Goal: Navigation & Orientation: Find specific page/section

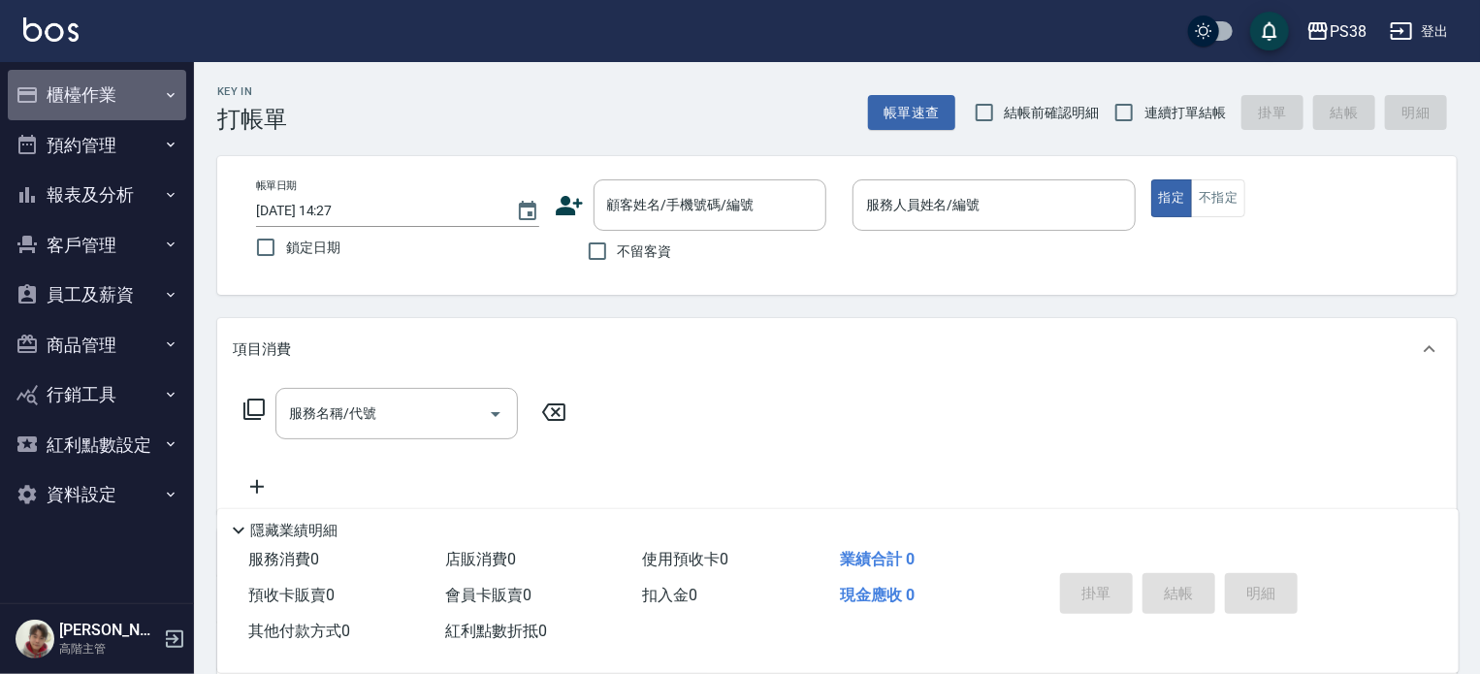
click at [152, 102] on button "櫃檯作業" at bounding box center [97, 95] width 178 height 50
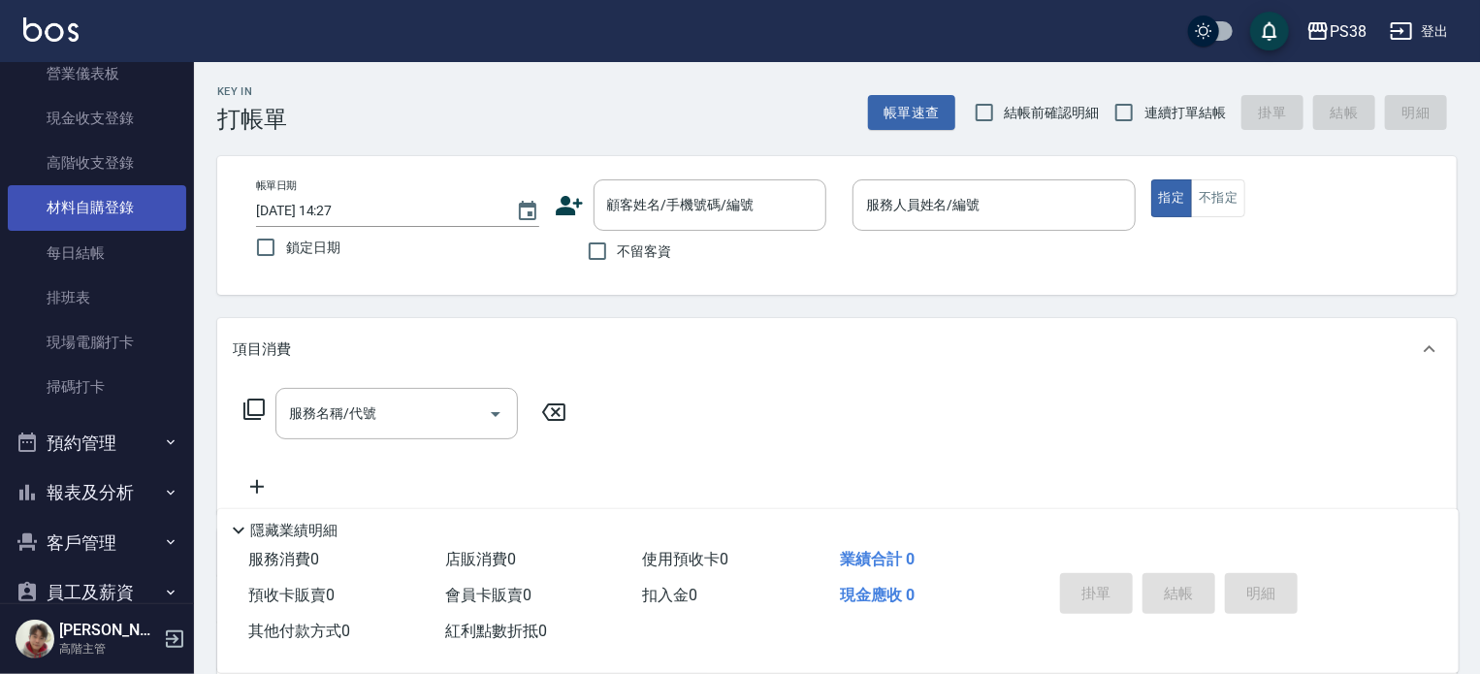
scroll to position [303, 0]
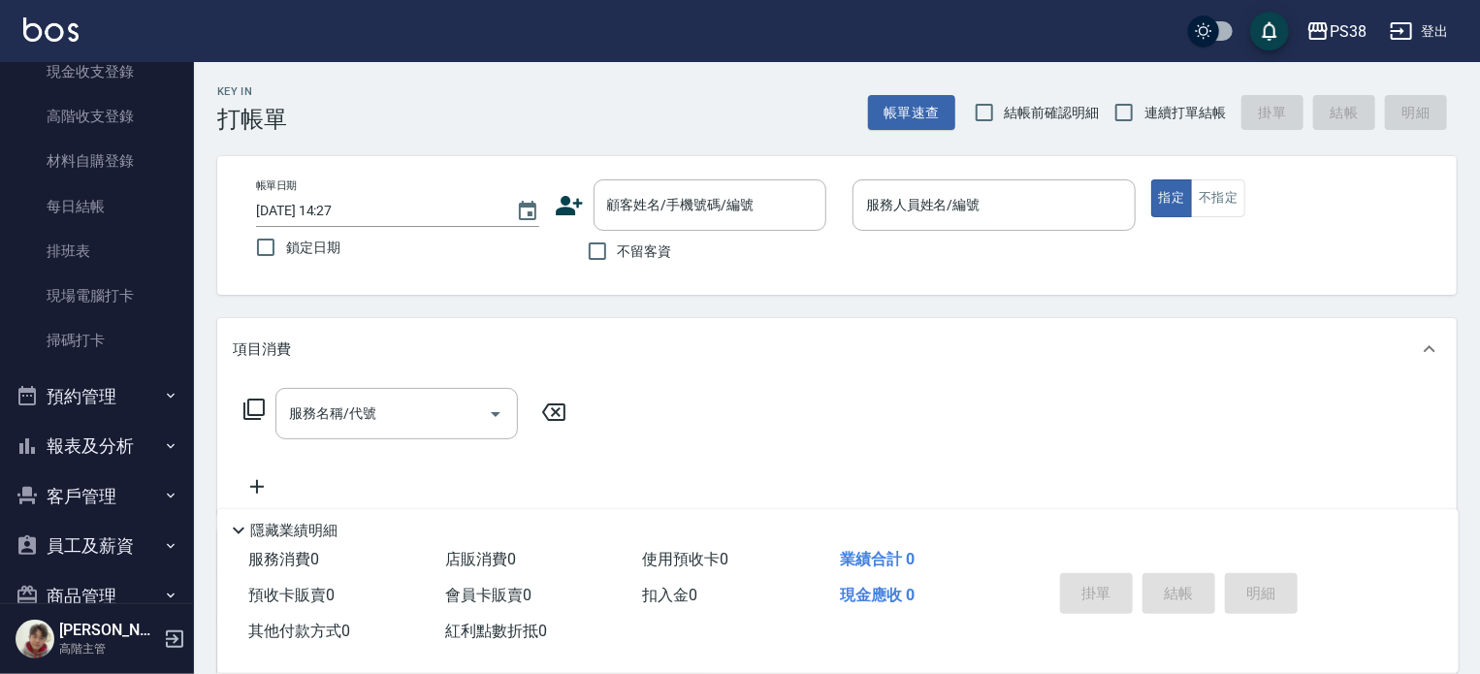
click at [93, 447] on button "報表及分析" at bounding box center [97, 446] width 178 height 50
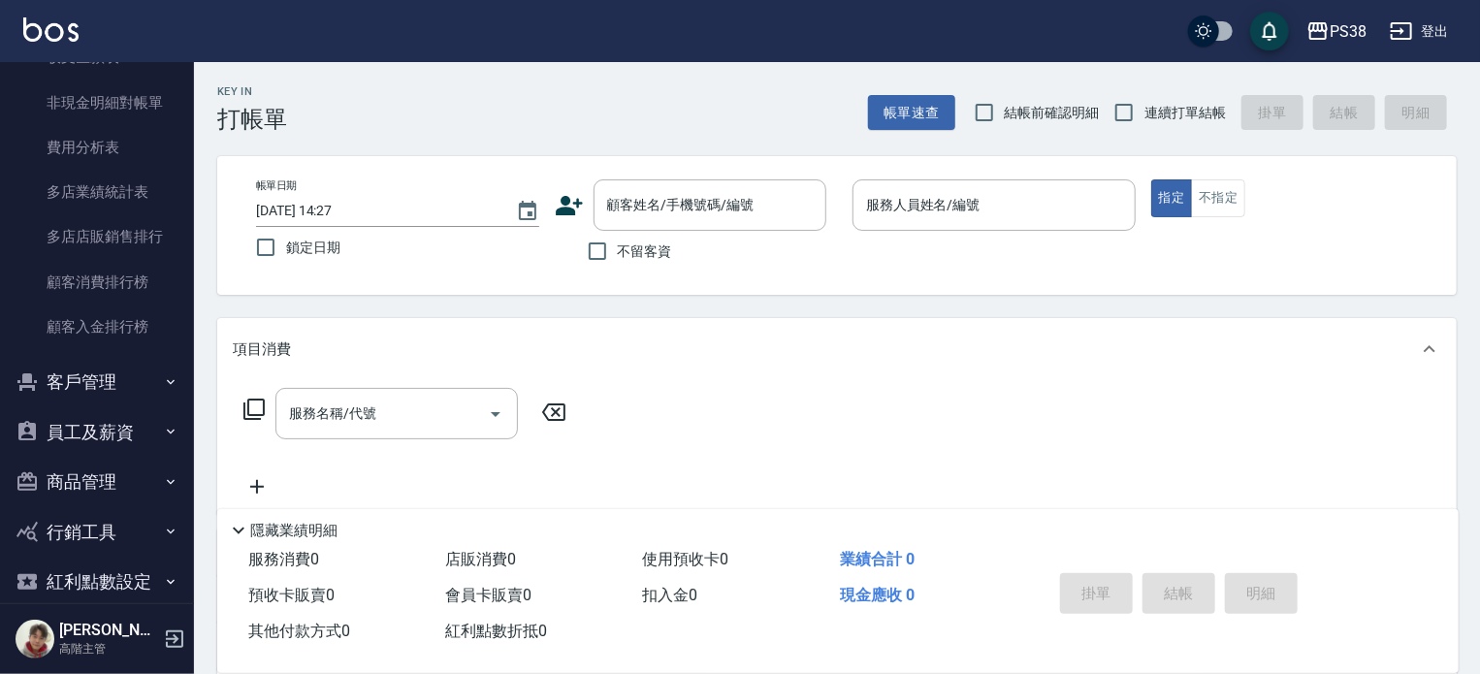
scroll to position [2318, 0]
click at [74, 437] on button "員工及薪資" at bounding box center [97, 430] width 178 height 50
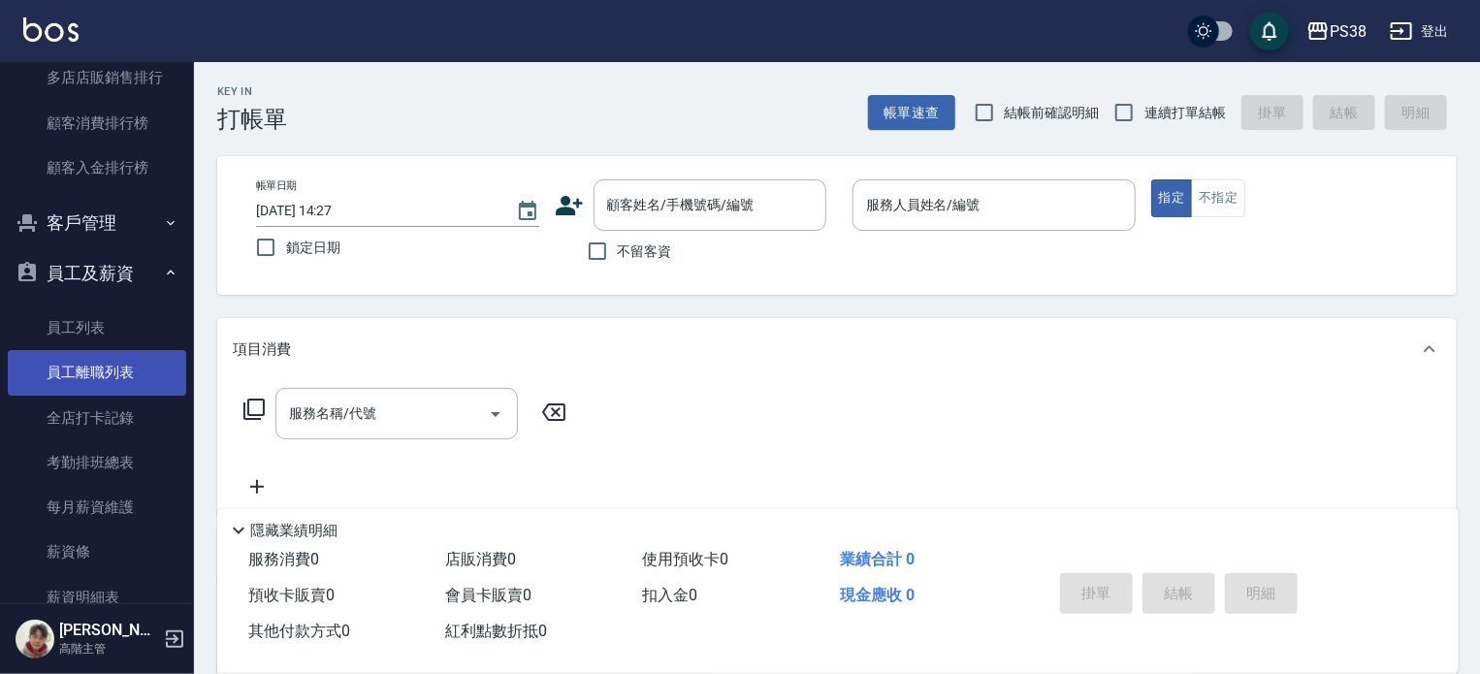
scroll to position [2409, 0]
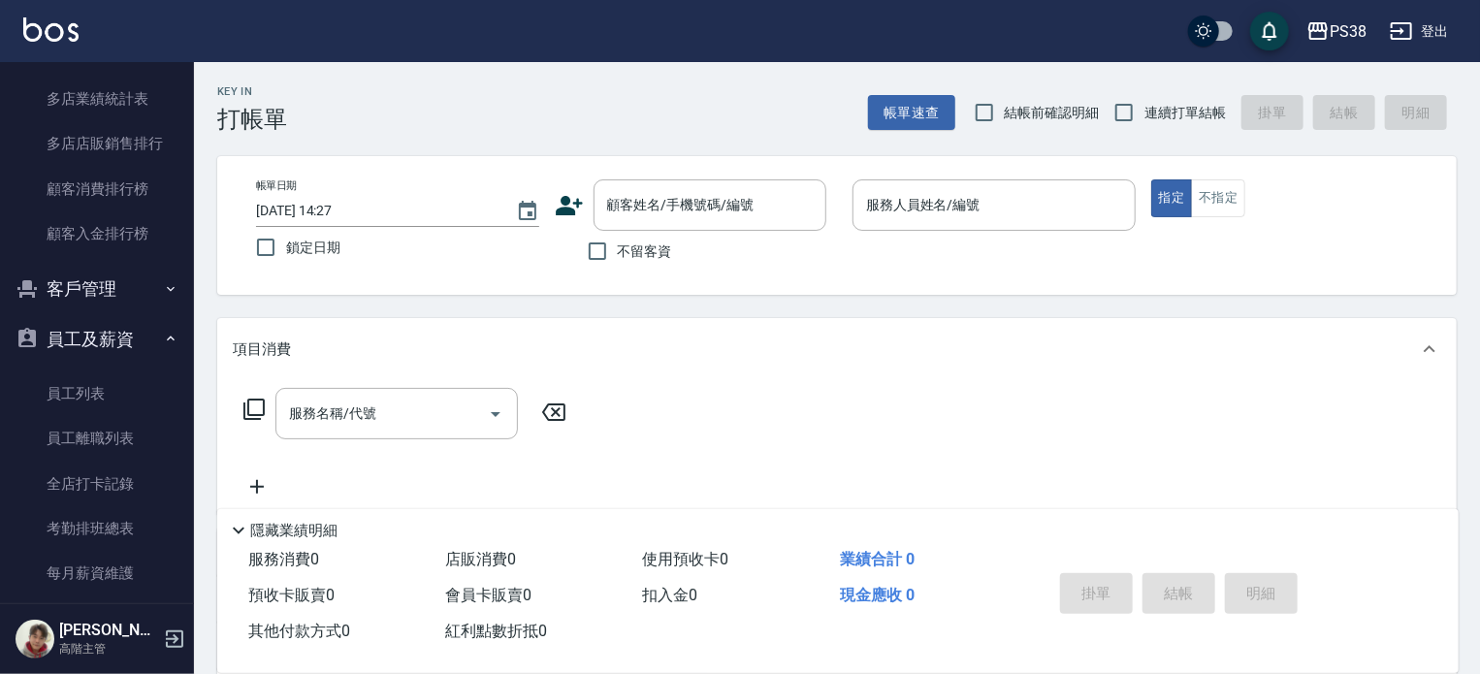
click at [98, 292] on button "客戶管理" at bounding box center [97, 289] width 178 height 50
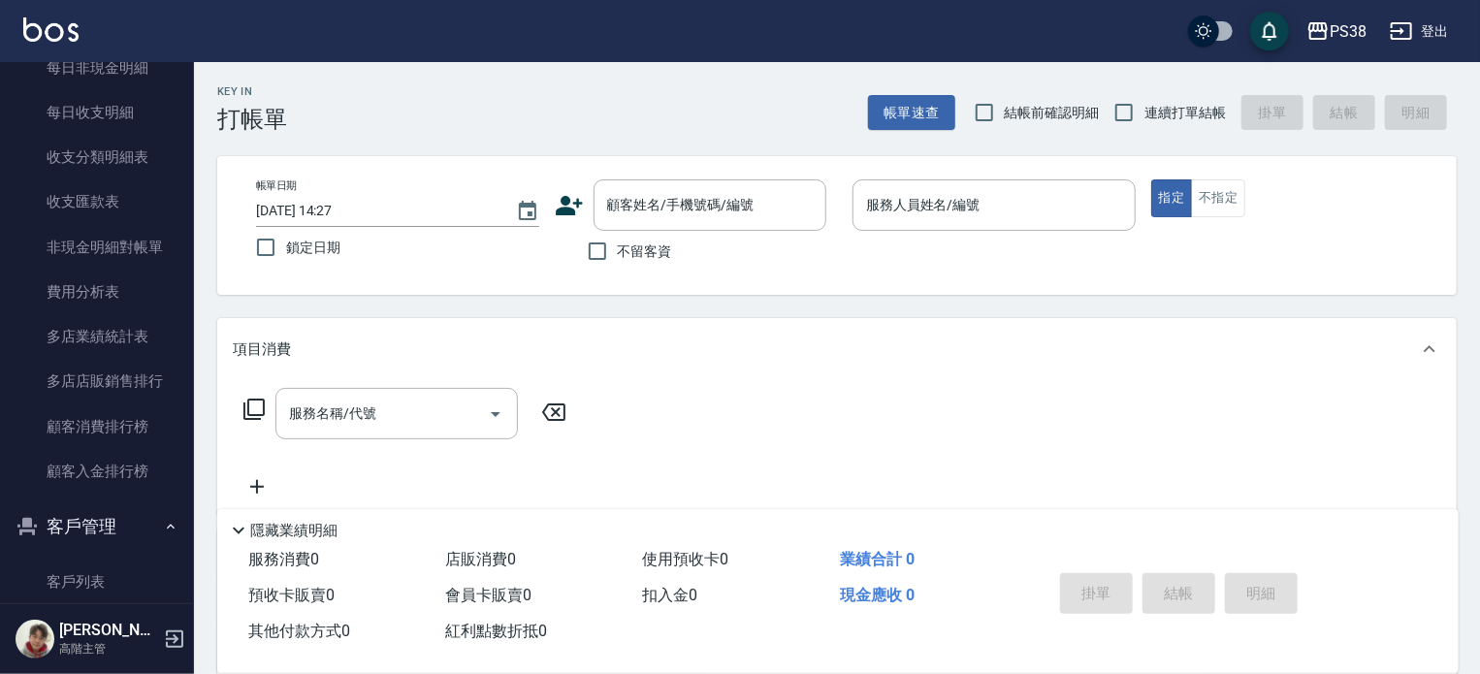
scroll to position [2101, 0]
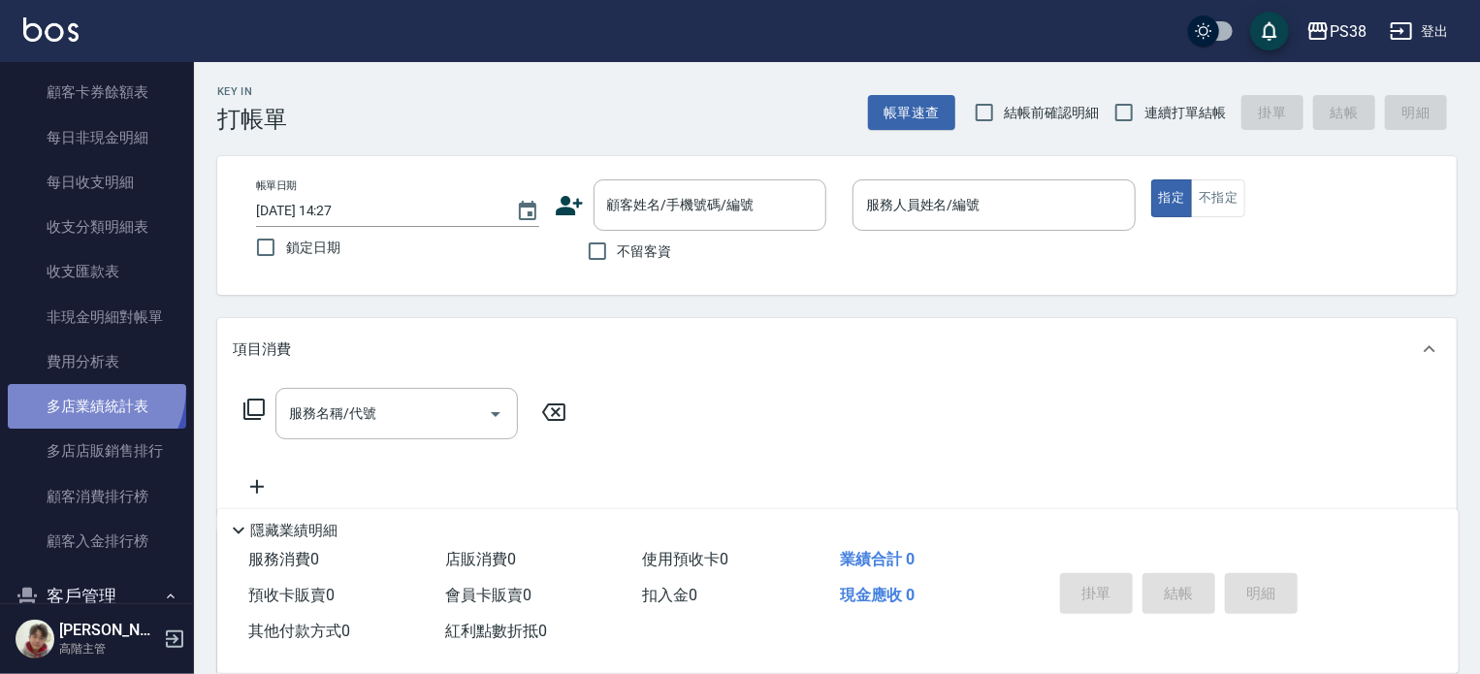
click at [82, 388] on link "多店業績統計表" at bounding box center [97, 406] width 178 height 45
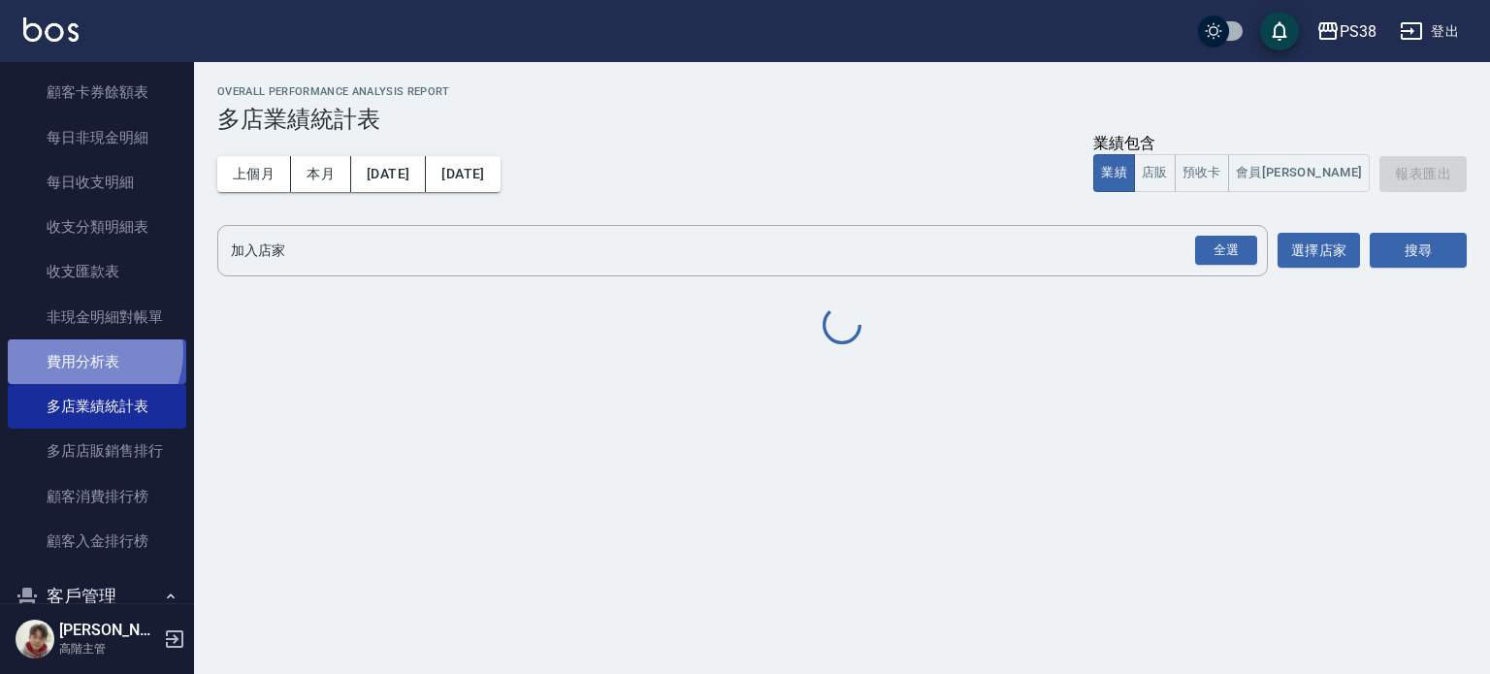
click at [86, 352] on link "費用分析表" at bounding box center [97, 361] width 178 height 45
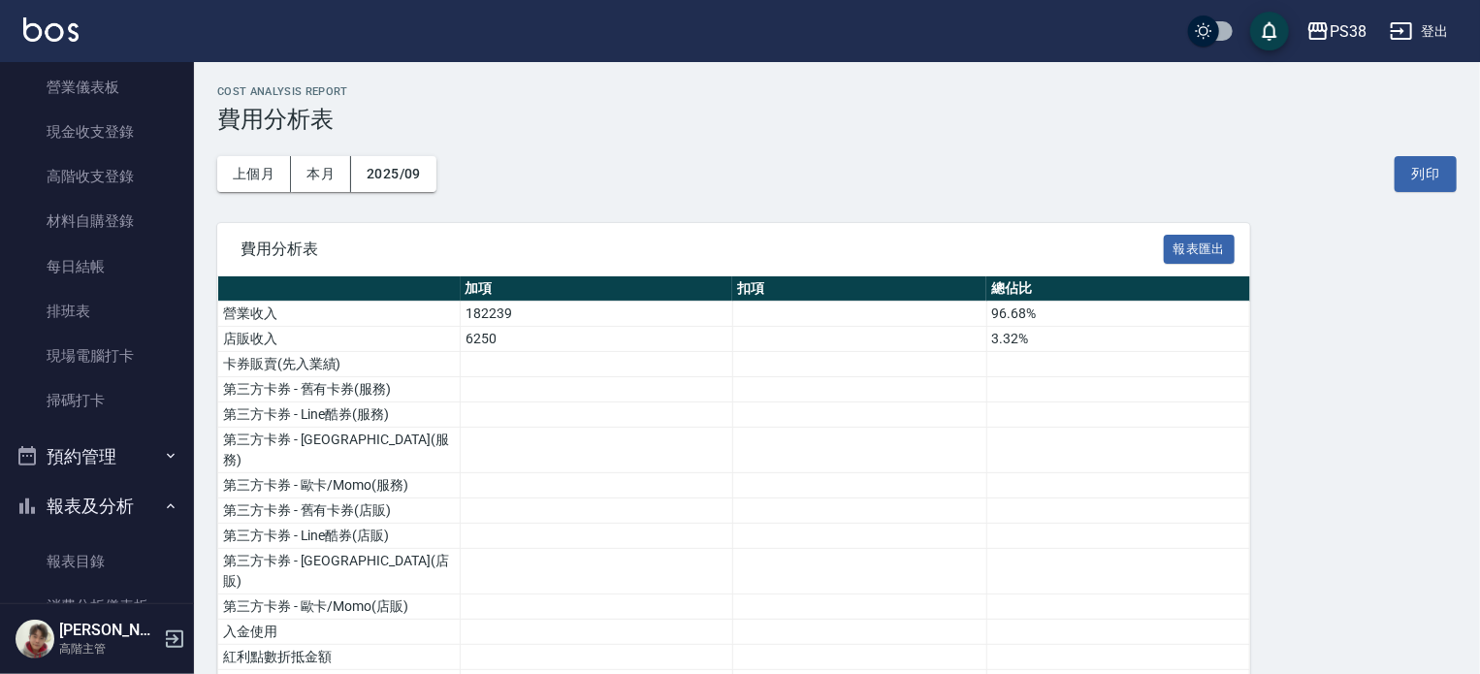
scroll to position [246, 0]
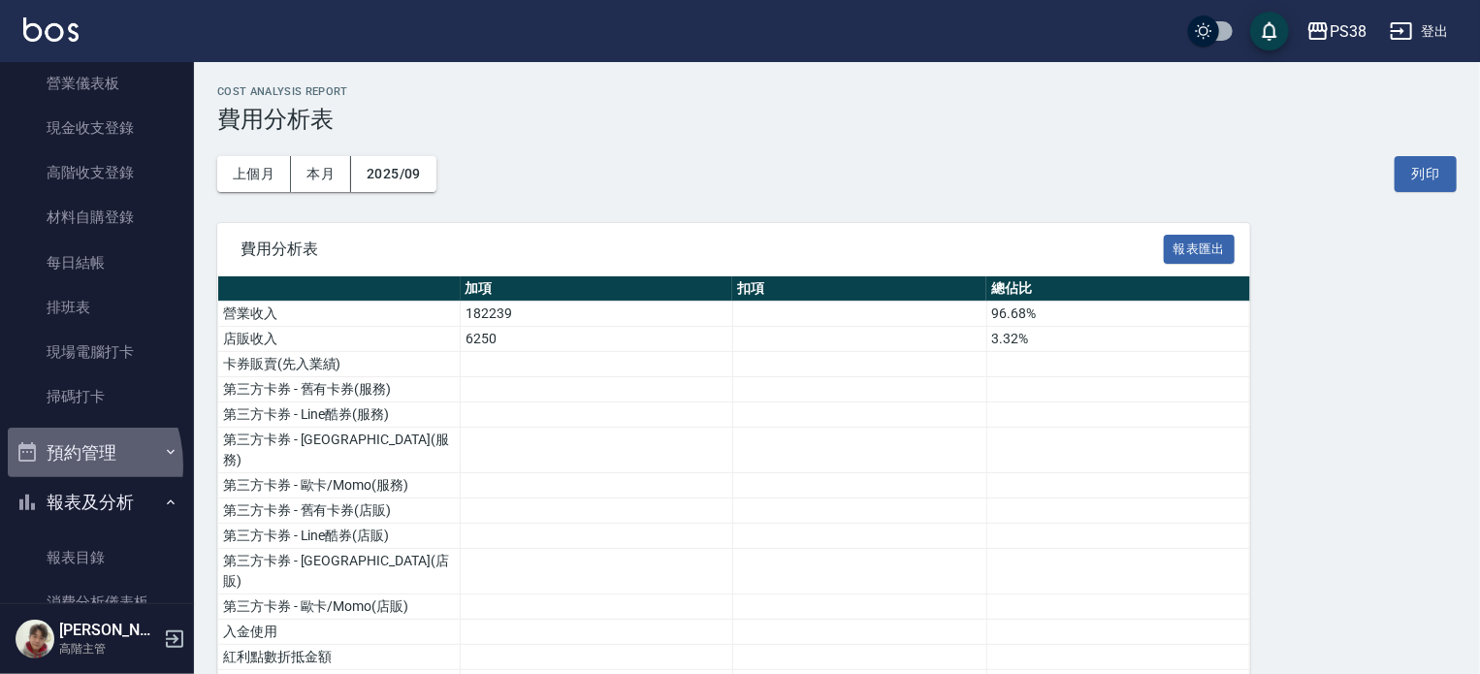
click at [50, 465] on button "預約管理" at bounding box center [97, 453] width 178 height 50
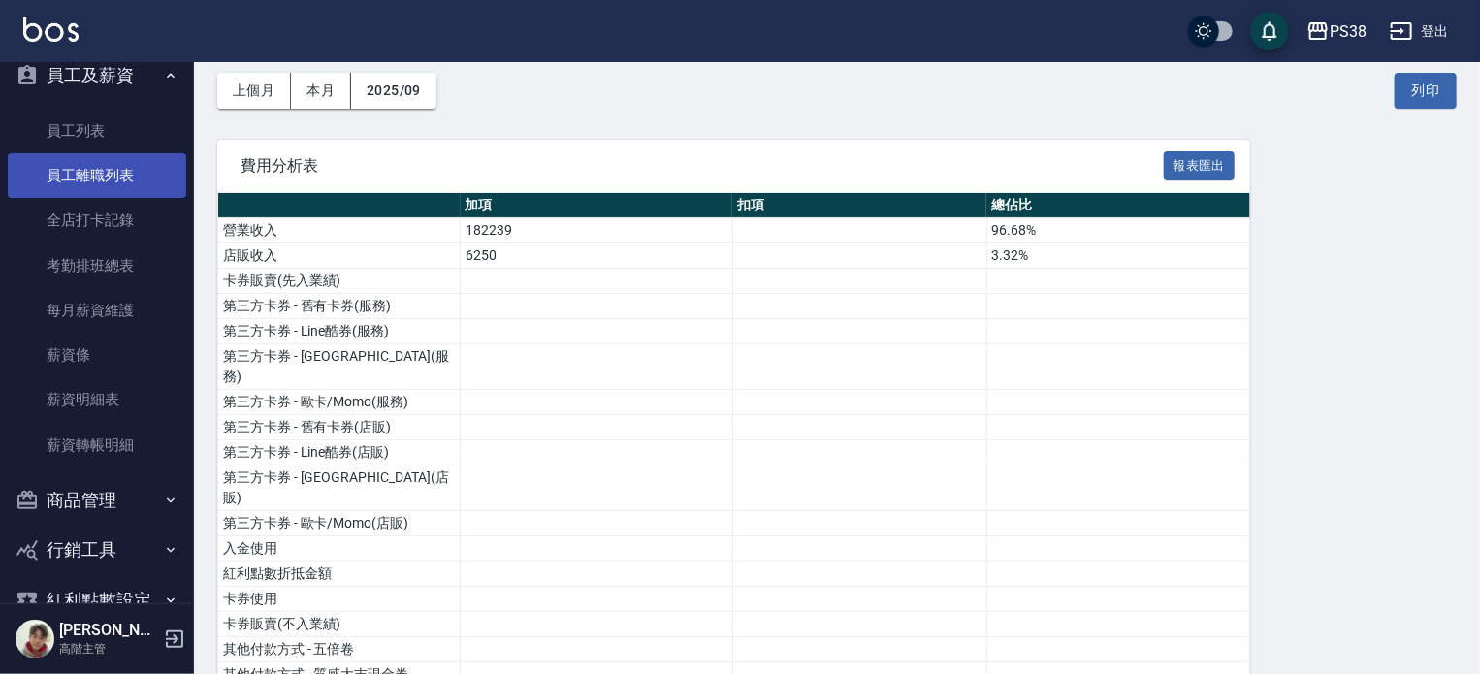
scroll to position [3111, 0]
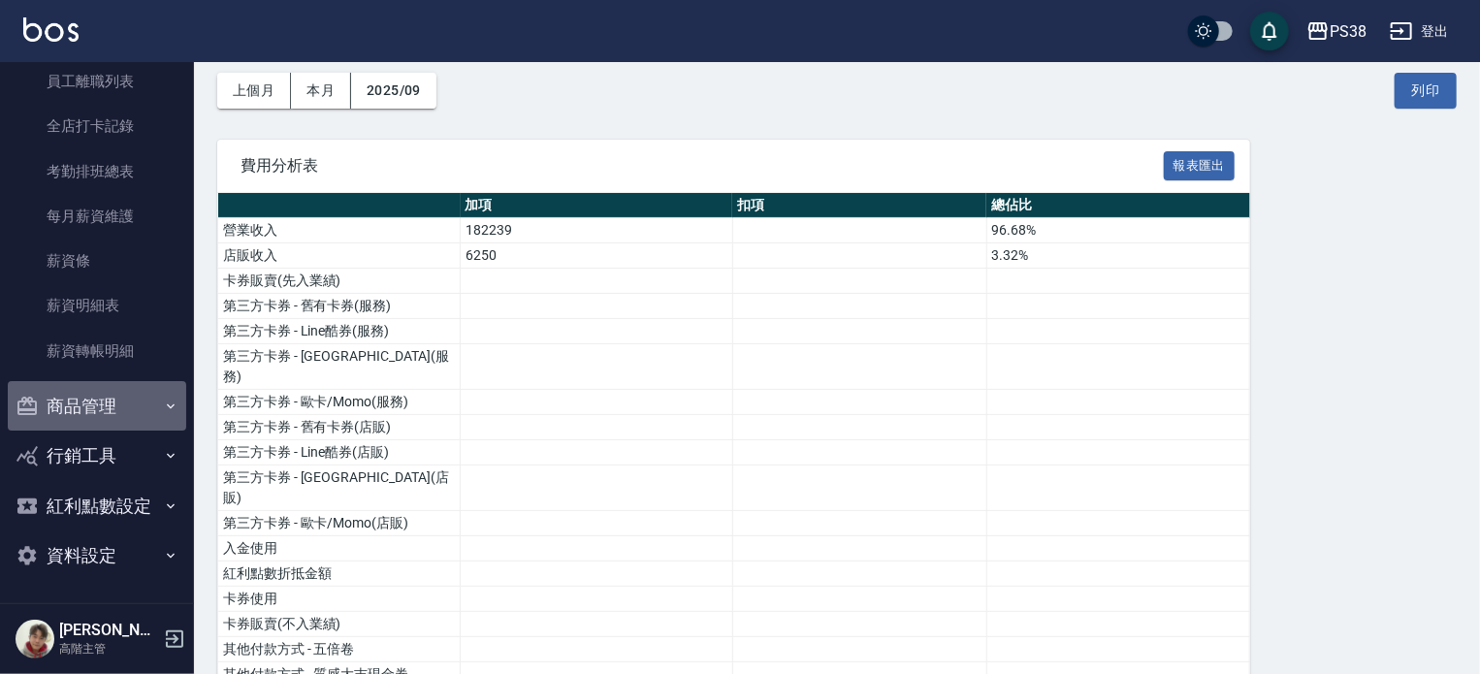
click at [97, 406] on button "商品管理" at bounding box center [97, 406] width 178 height 50
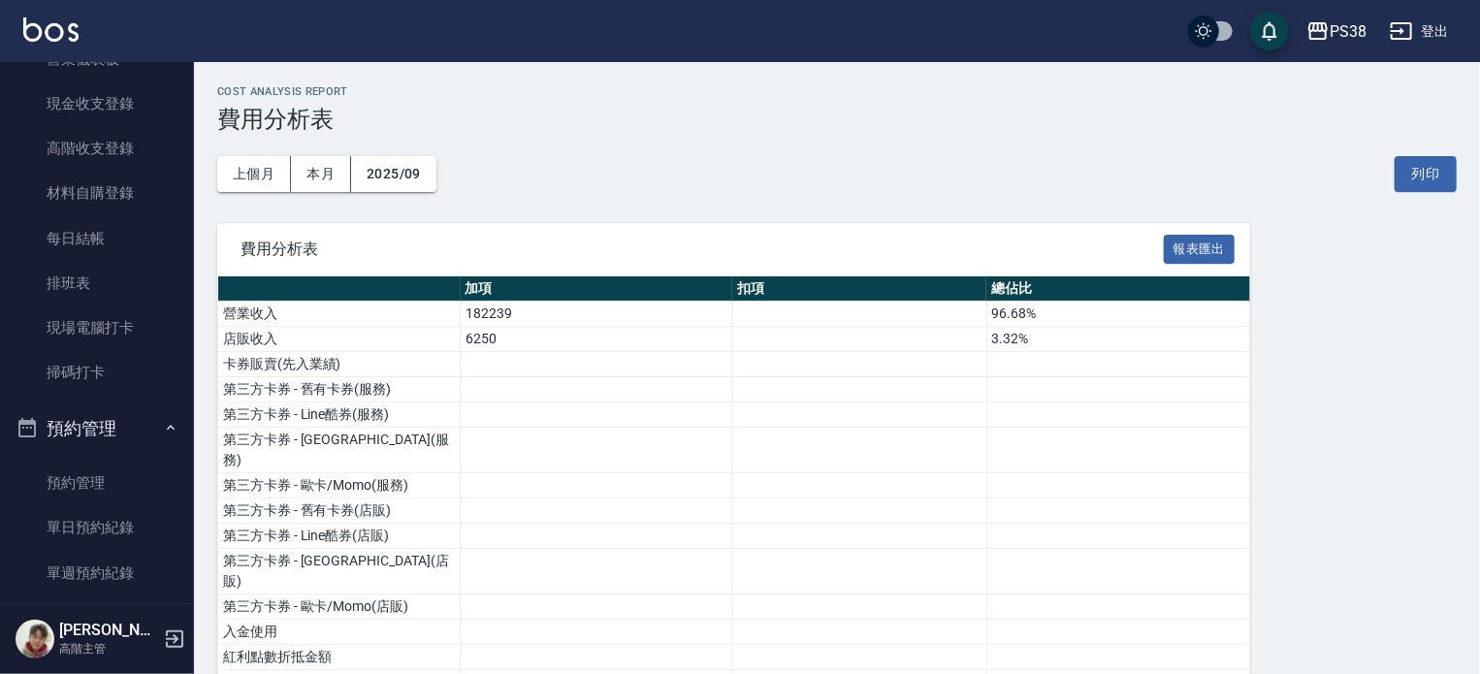
scroll to position [244, 0]
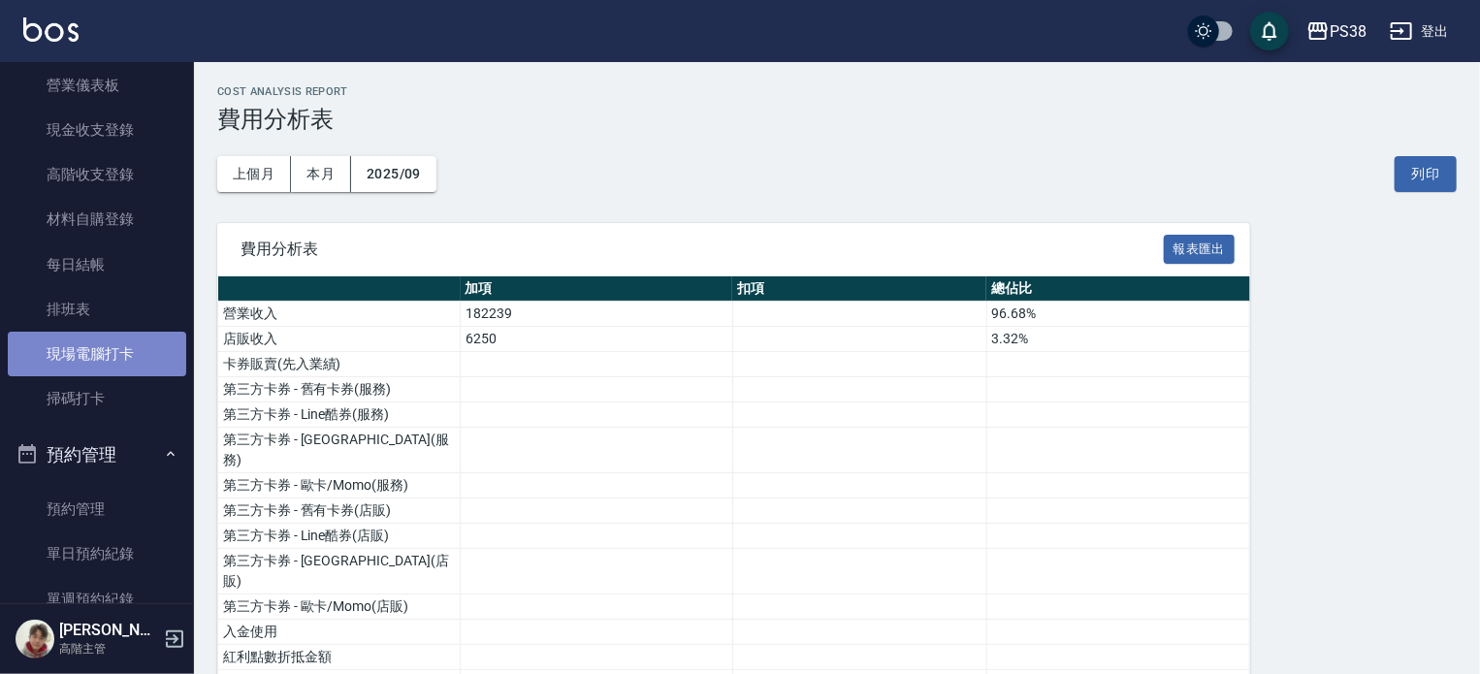
click at [101, 356] on link "現場電腦打卡" at bounding box center [97, 354] width 178 height 45
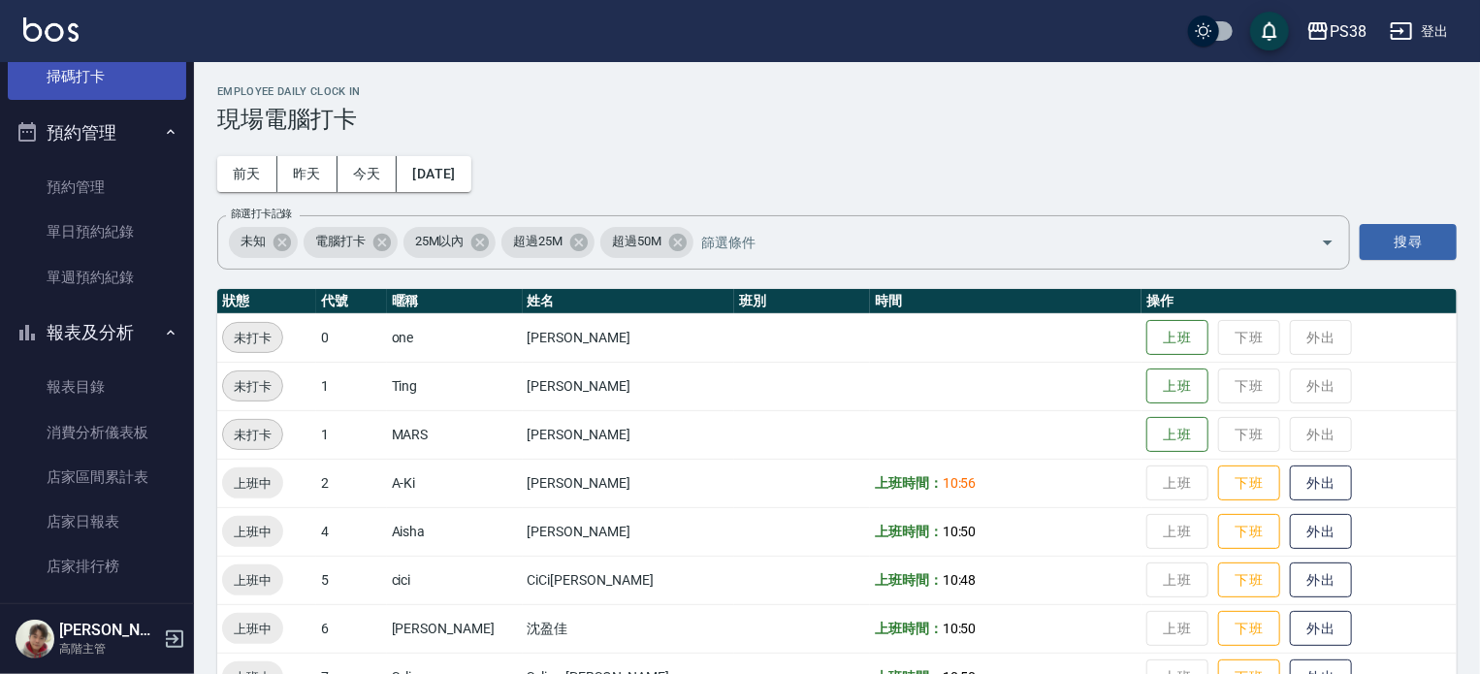
scroll to position [570, 0]
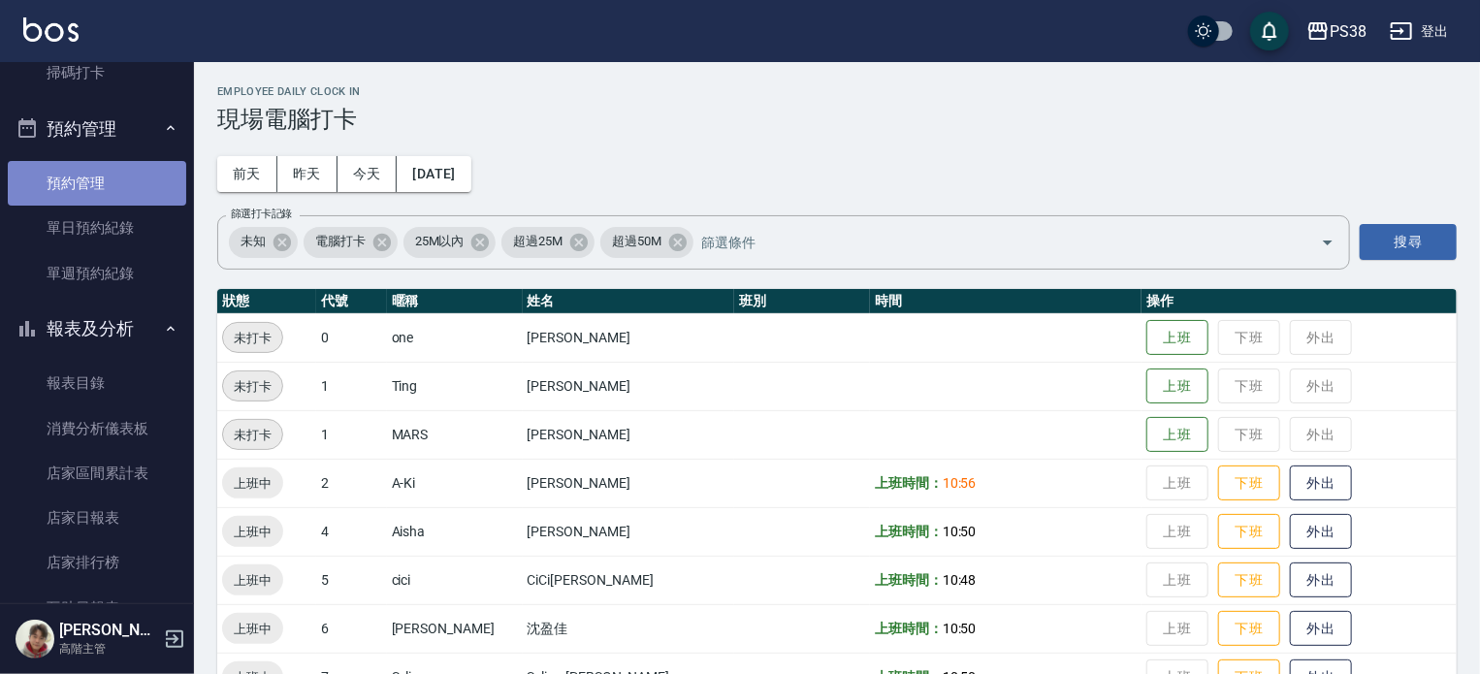
click at [132, 191] on link "預約管理" at bounding box center [97, 183] width 178 height 45
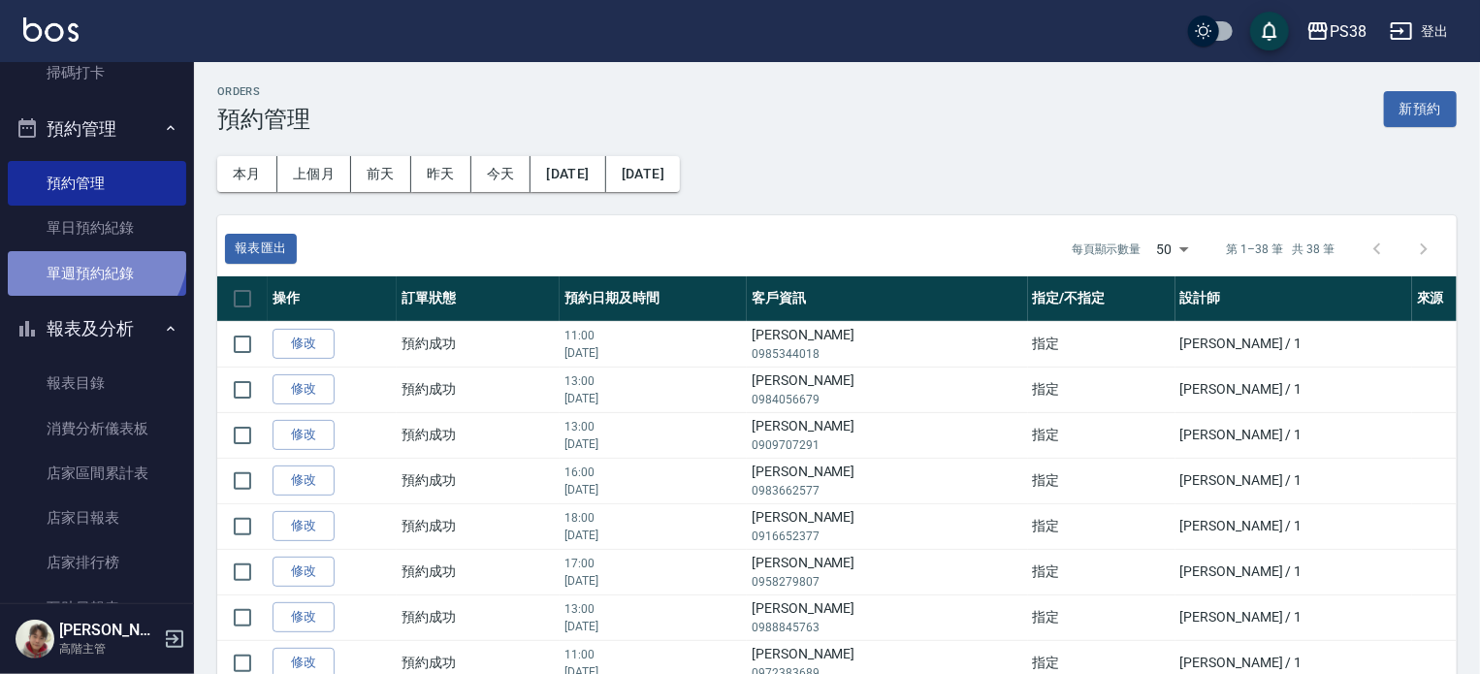
click at [89, 251] on link "單週預約紀錄" at bounding box center [97, 273] width 178 height 45
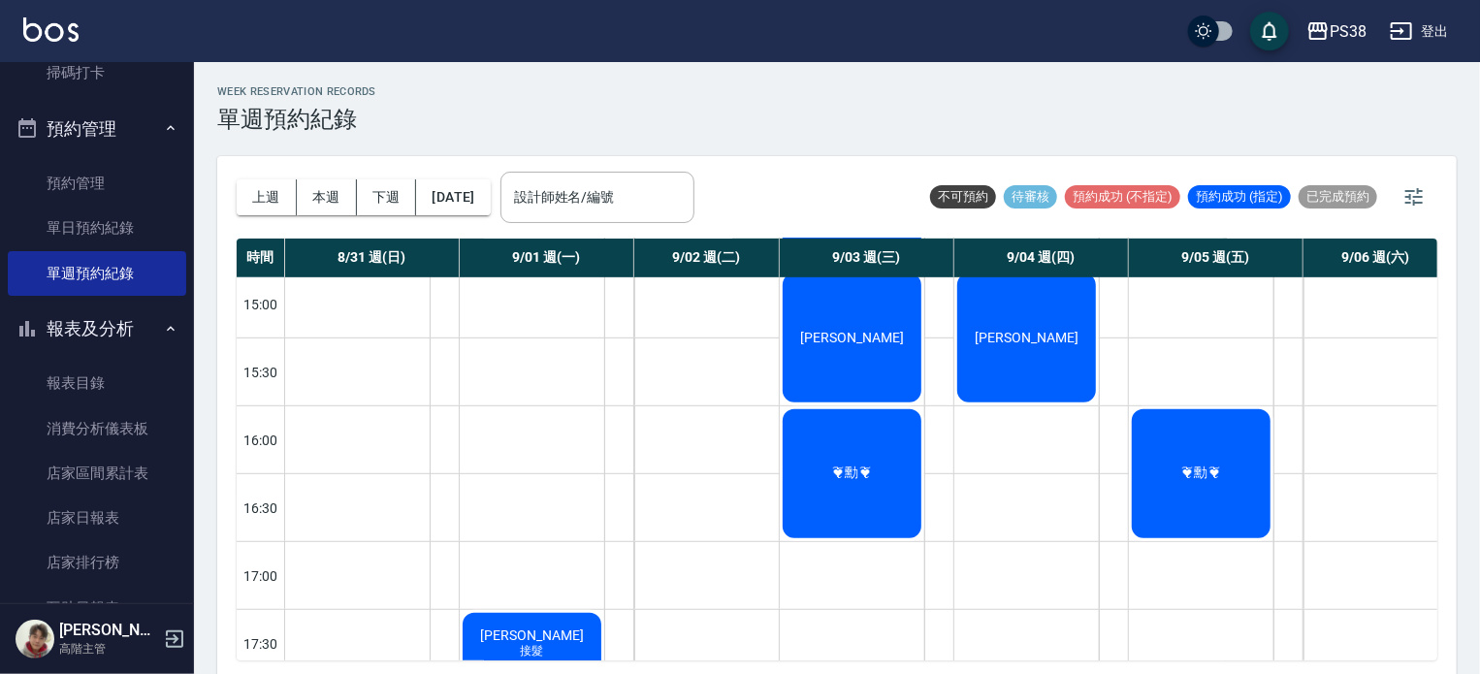
scroll to position [564, 0]
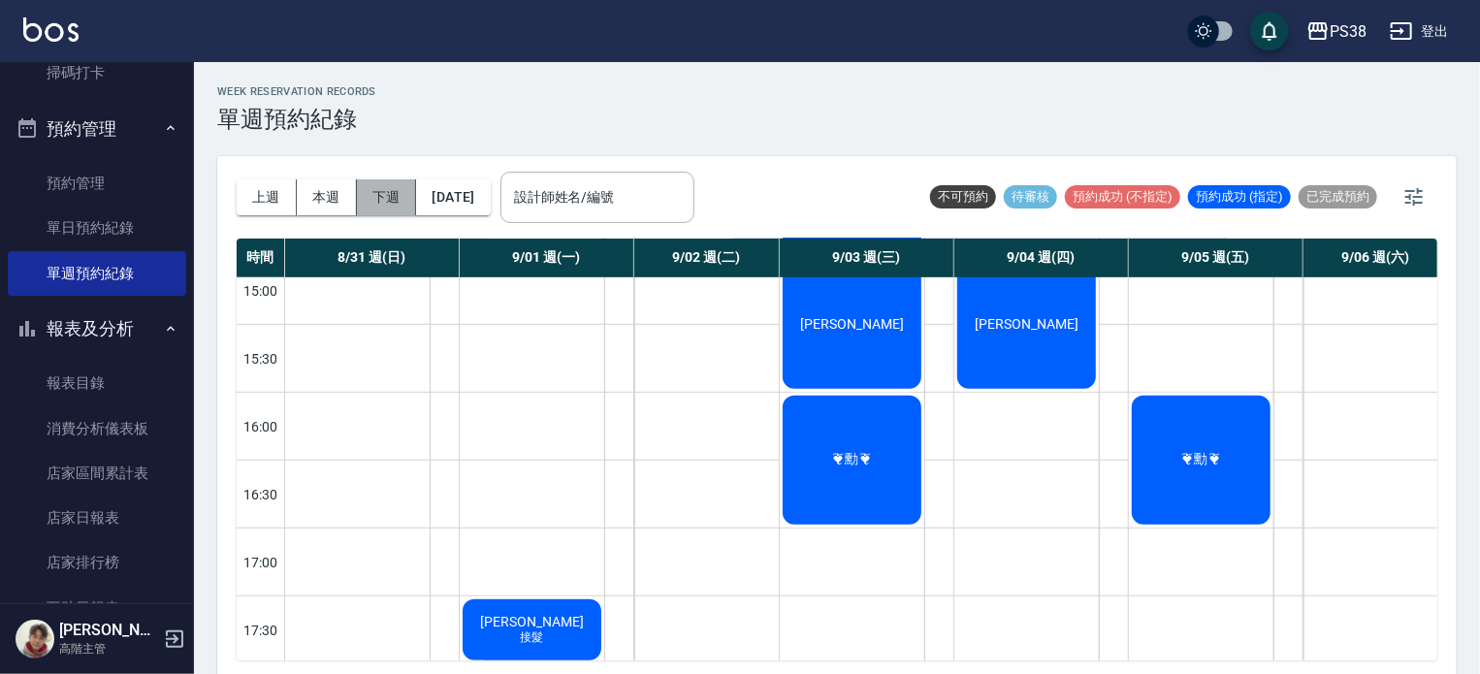
click at [383, 197] on button "下週" at bounding box center [387, 197] width 60 height 36
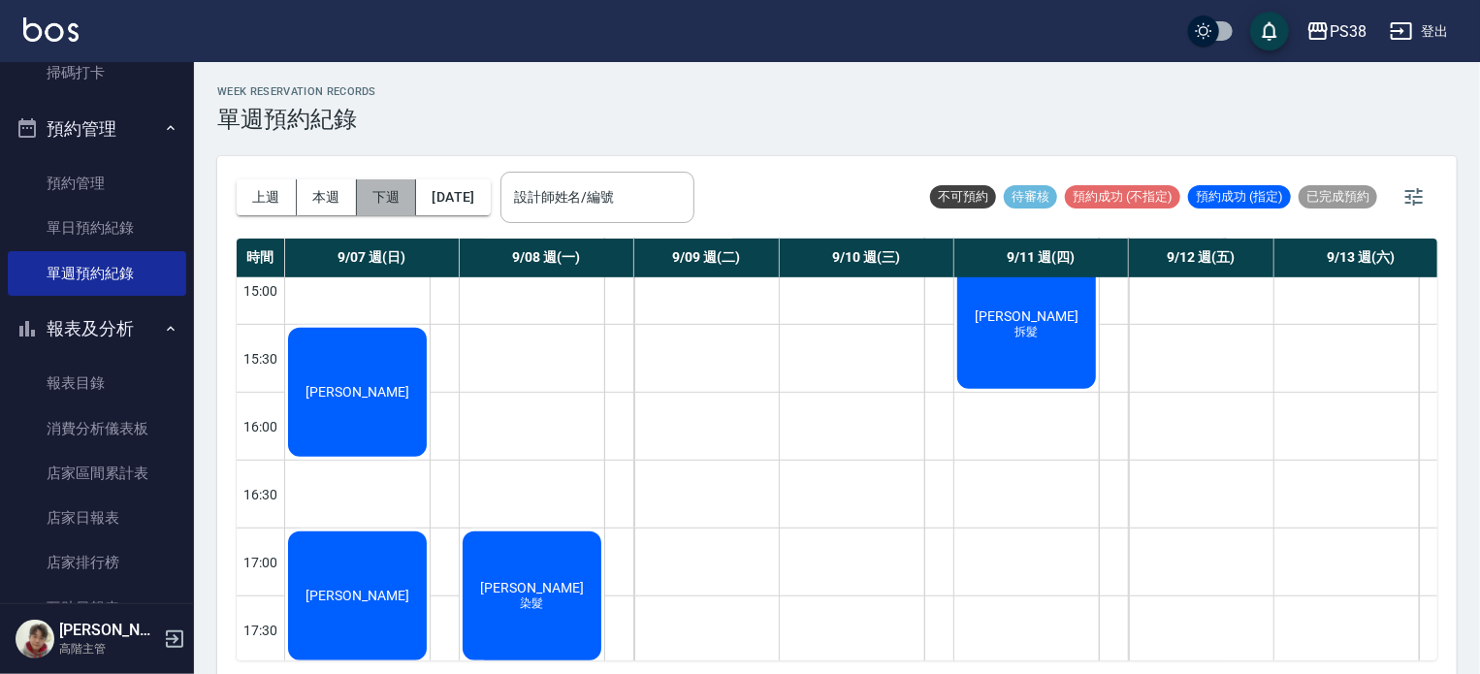
click at [383, 197] on button "下週" at bounding box center [387, 197] width 60 height 36
click at [368, 182] on button "下週" at bounding box center [387, 197] width 60 height 36
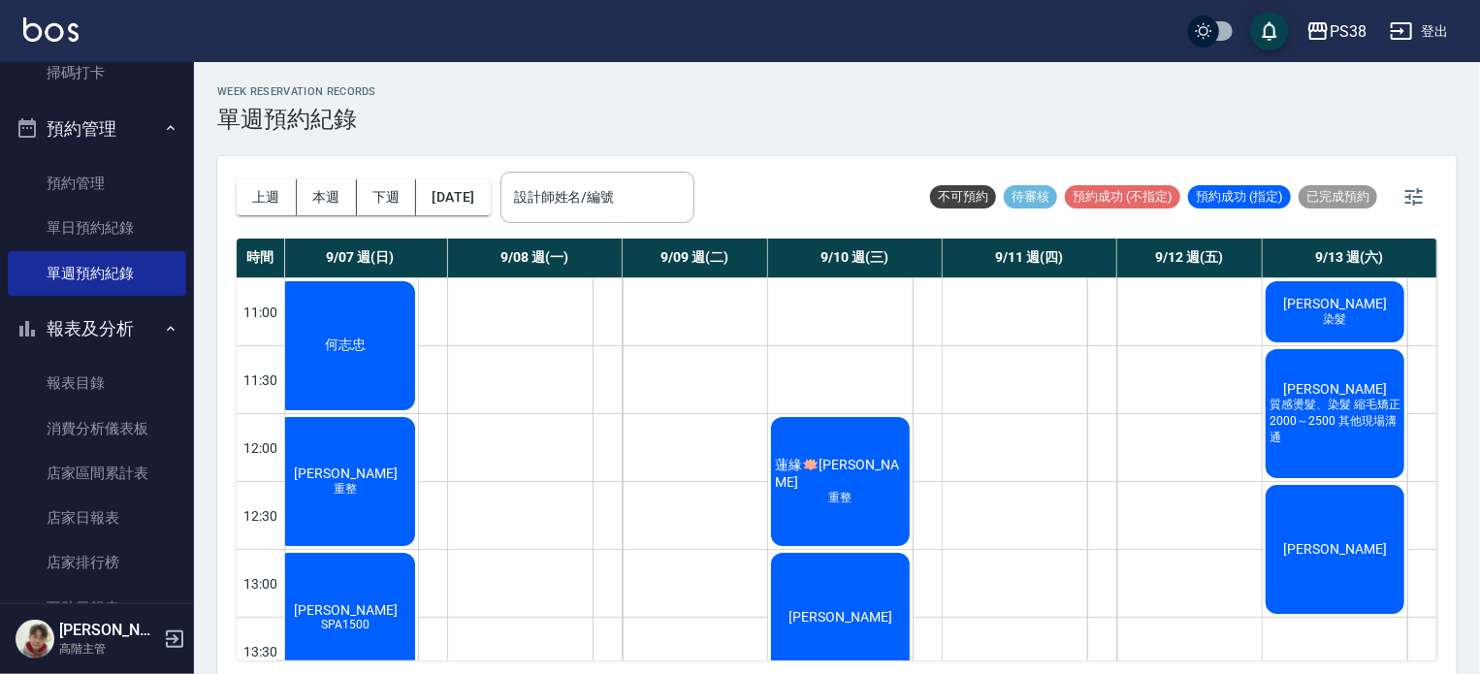
scroll to position [0, 10]
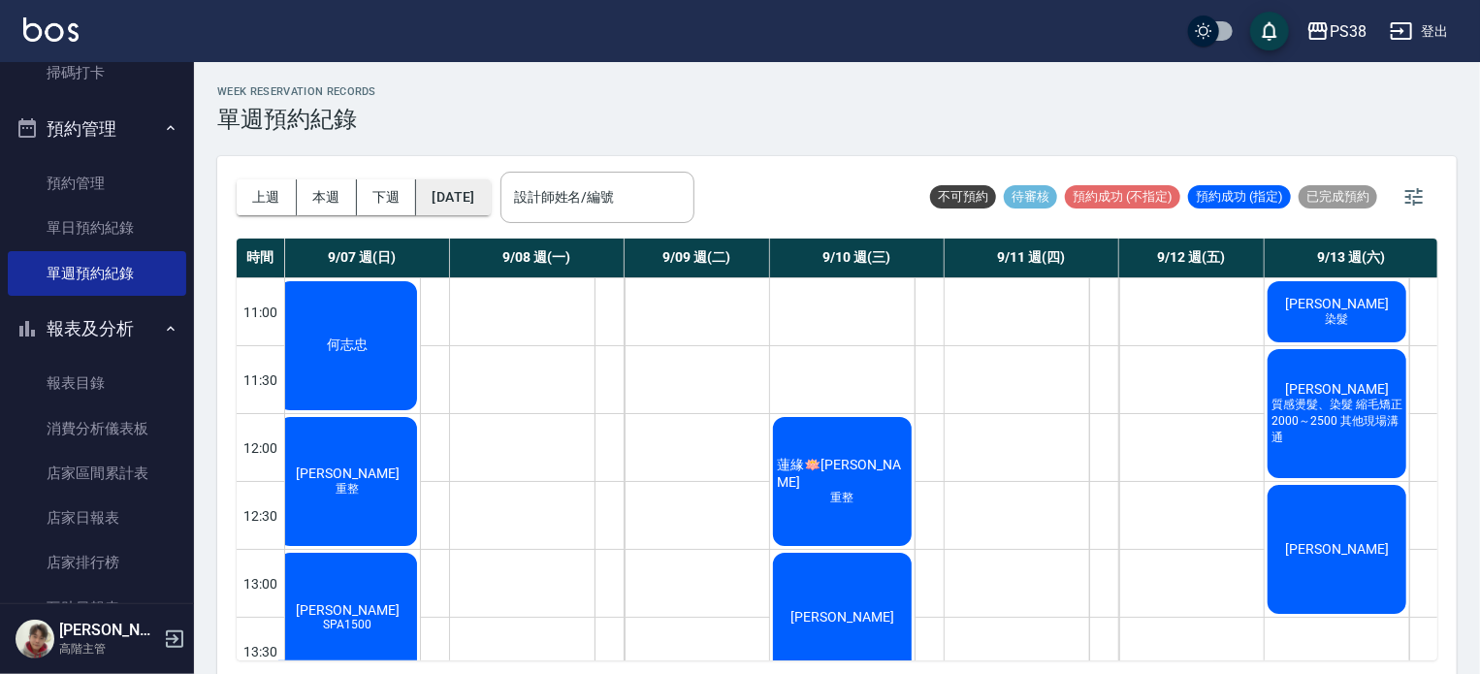
click at [490, 191] on button "[DATE]" at bounding box center [453, 197] width 74 height 36
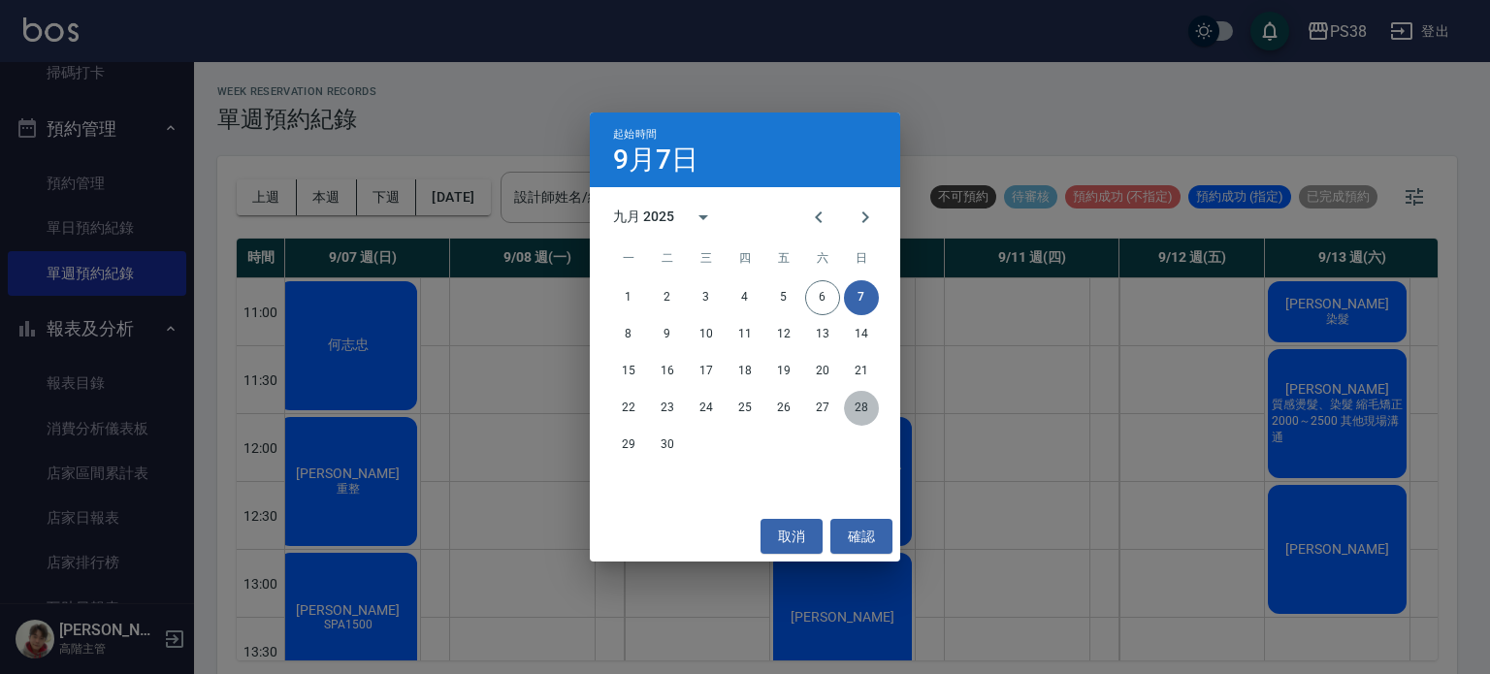
click at [860, 400] on button "28" at bounding box center [861, 408] width 35 height 35
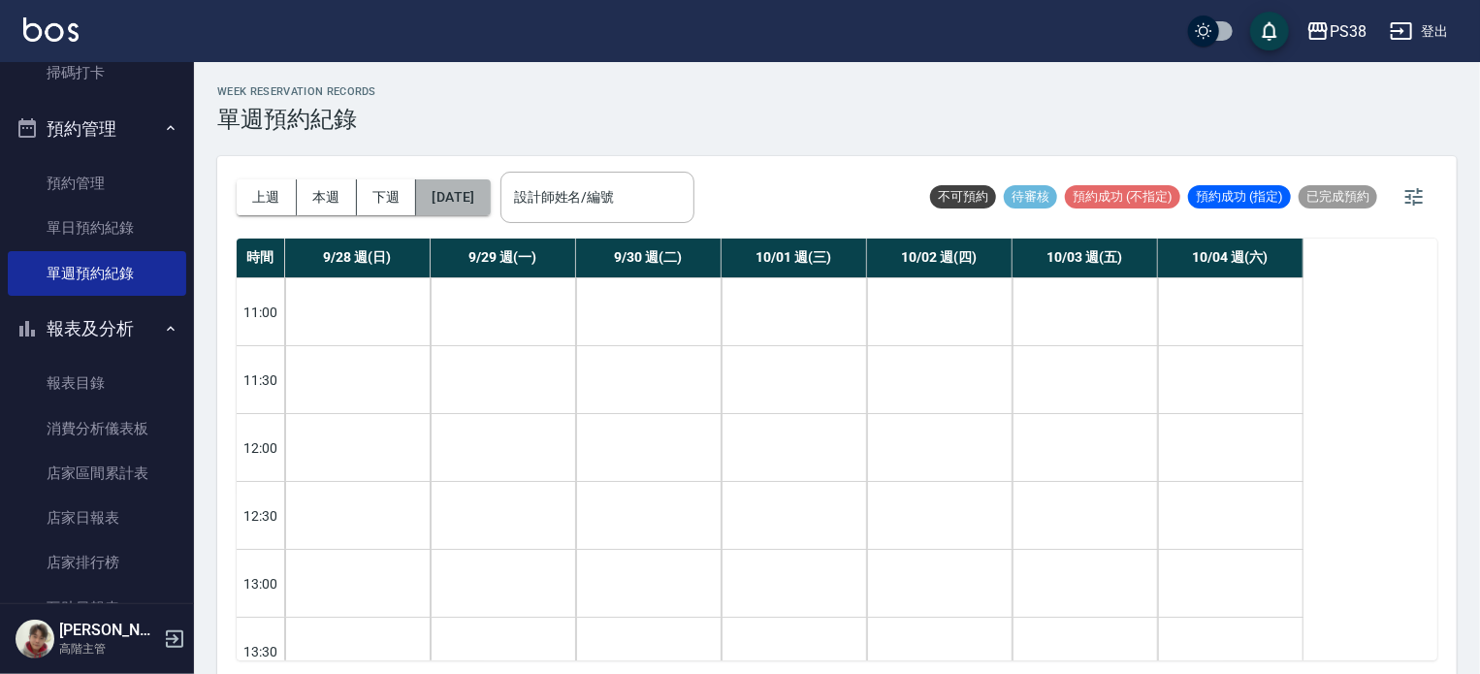
click at [490, 195] on button "[DATE]" at bounding box center [453, 197] width 74 height 36
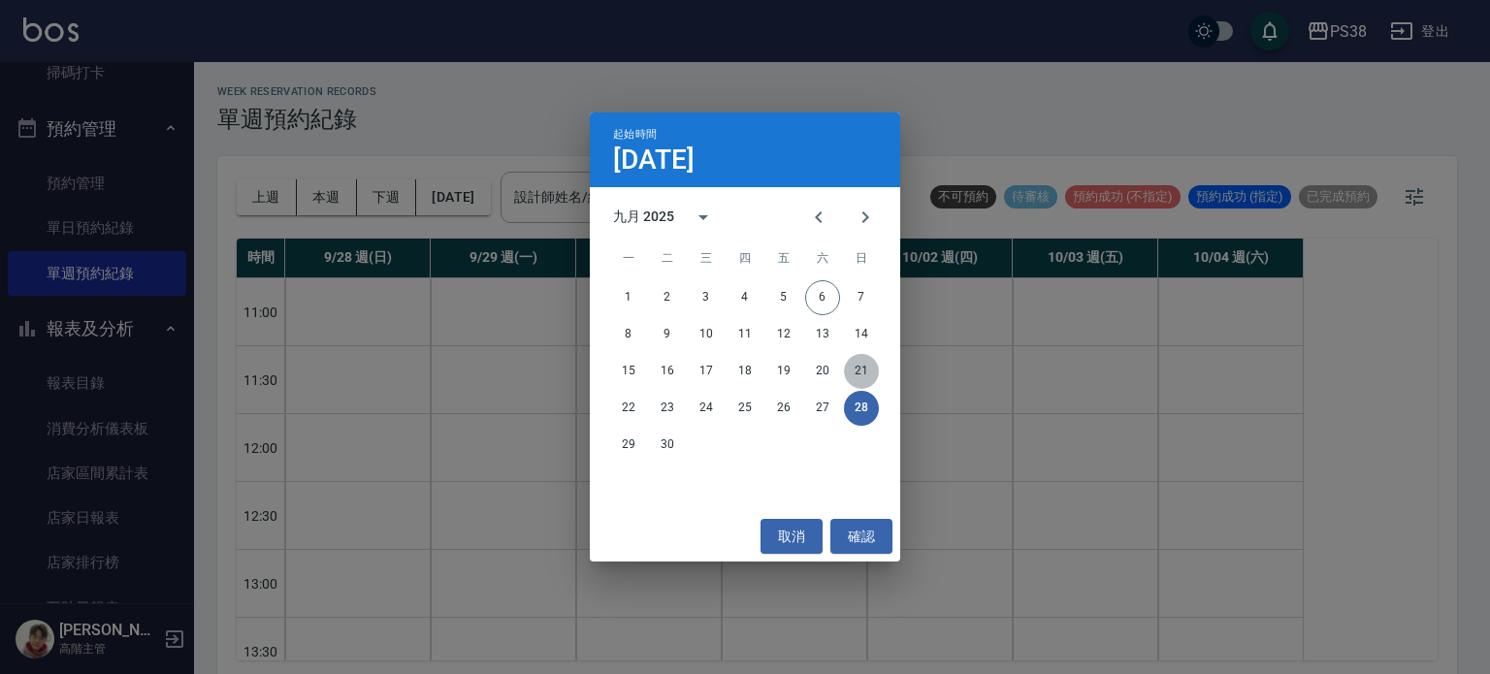
click at [872, 361] on button "21" at bounding box center [861, 371] width 35 height 35
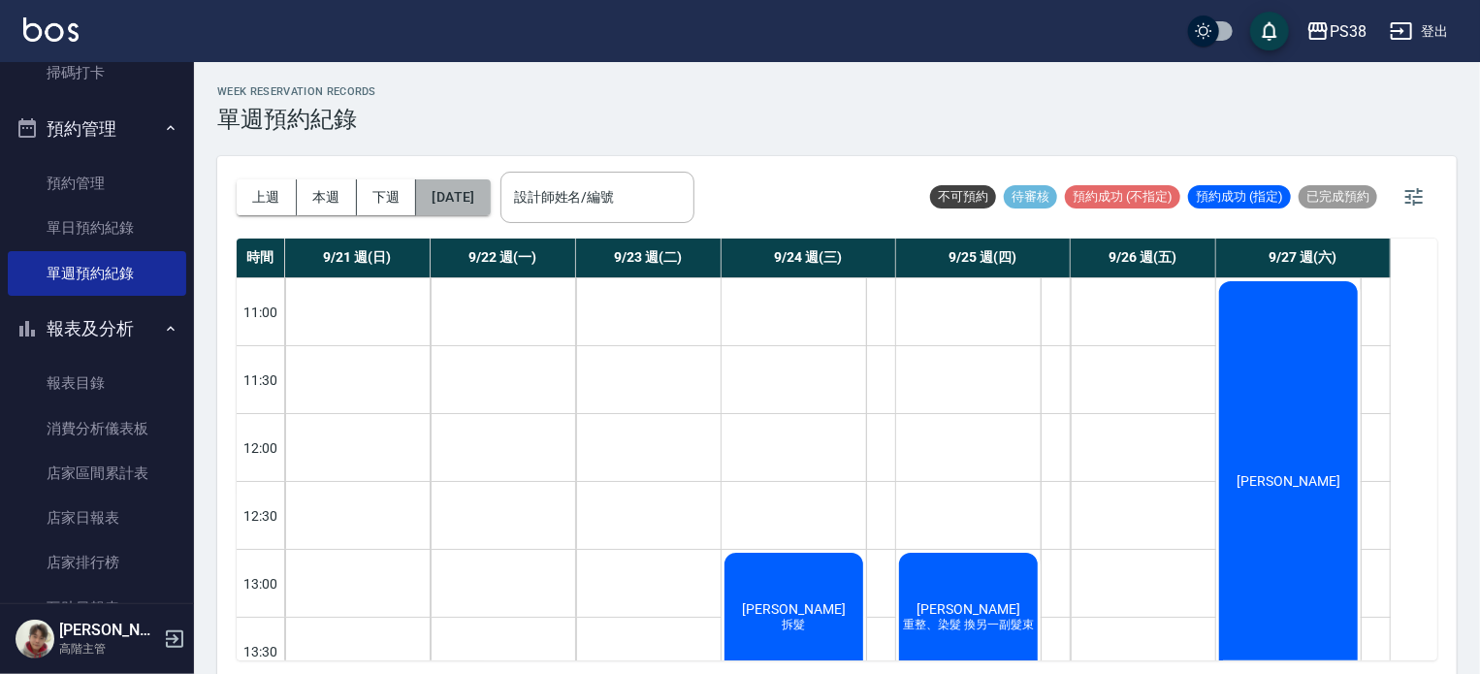
click at [486, 195] on button "[DATE]" at bounding box center [453, 197] width 74 height 36
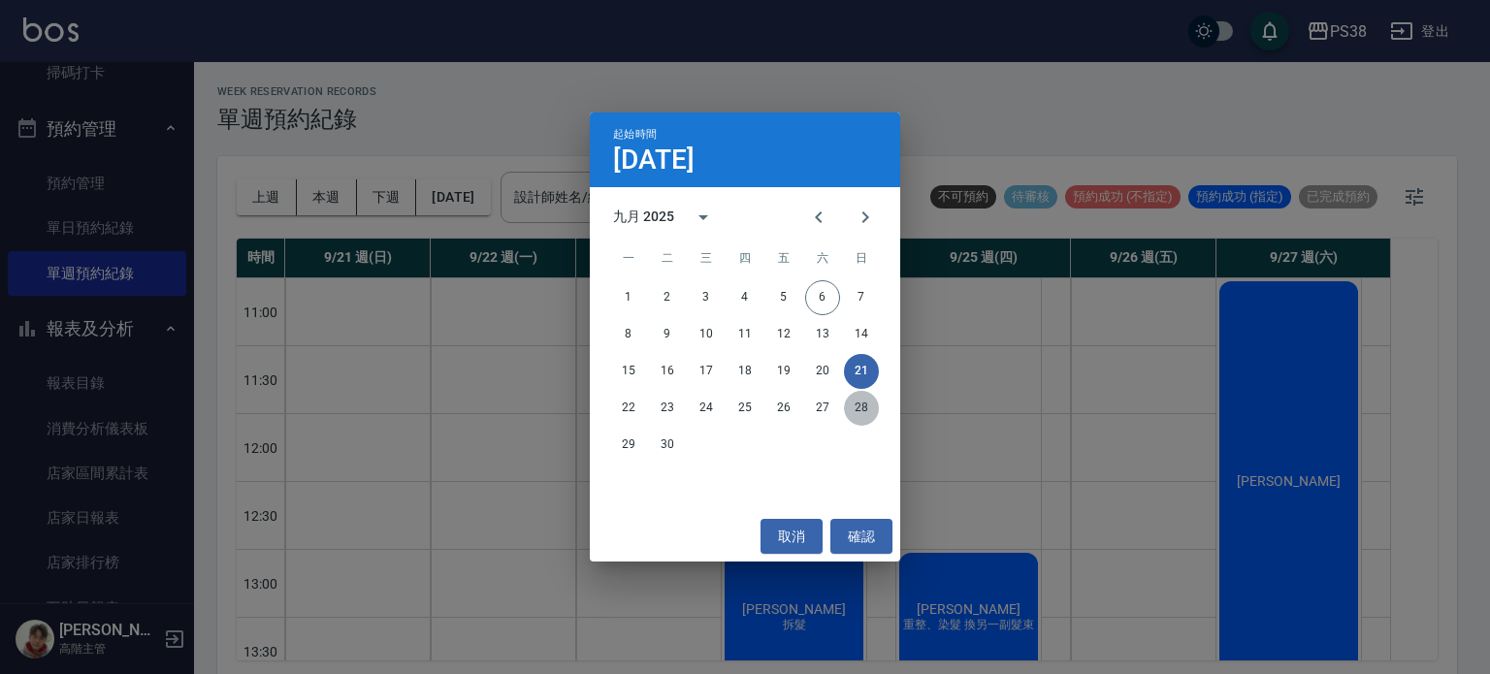
click at [870, 405] on button "28" at bounding box center [861, 408] width 35 height 35
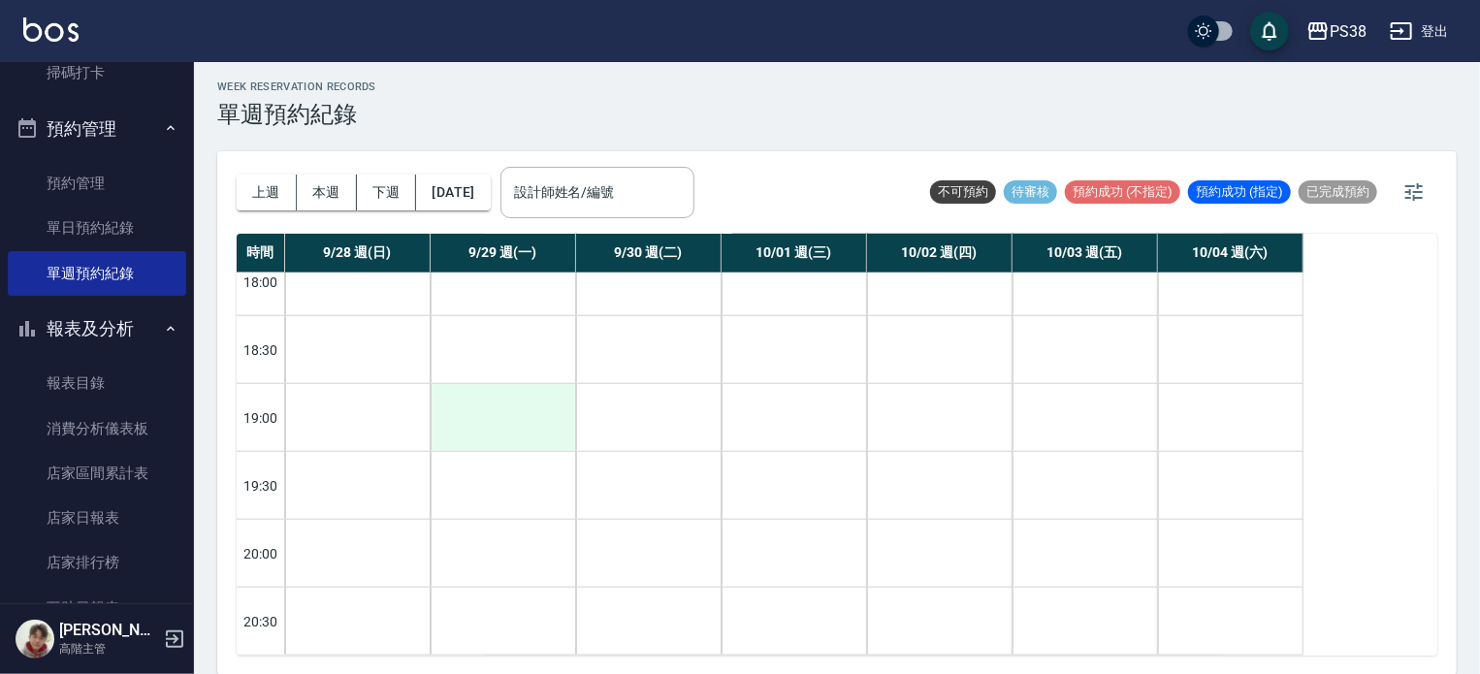
scroll to position [981, 0]
